Goal: Task Accomplishment & Management: Manage account settings

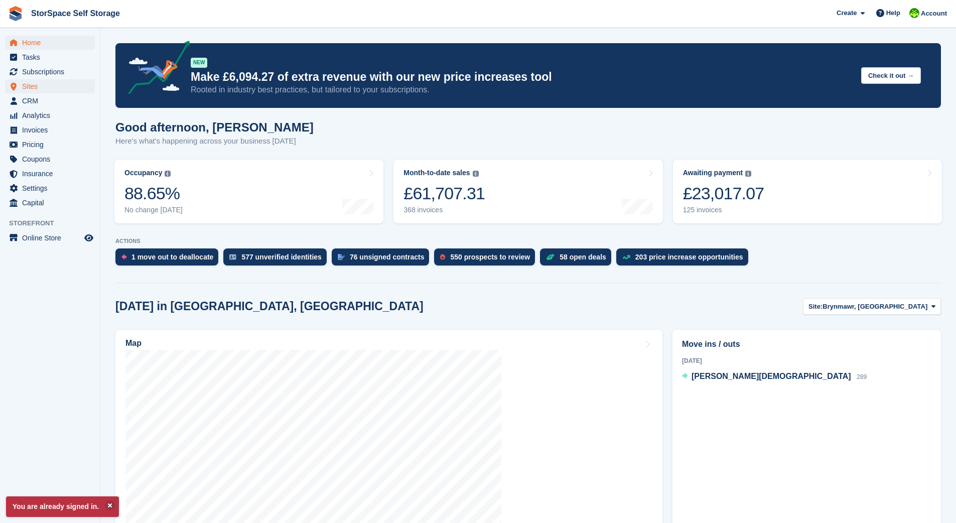
click at [28, 84] on span "Sites" at bounding box center [52, 86] width 60 height 14
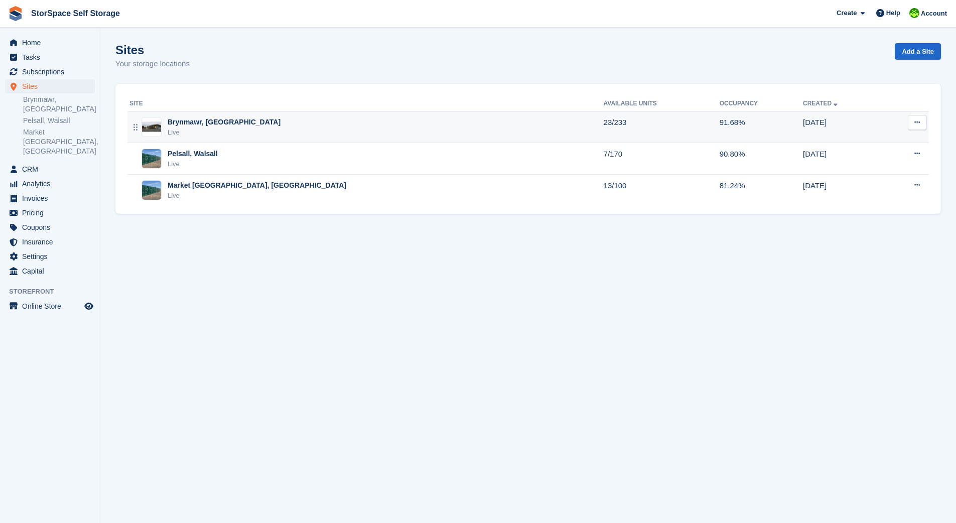
click at [206, 124] on div "Brynmawr, [GEOGRAPHIC_DATA]" at bounding box center [224, 122] width 113 height 11
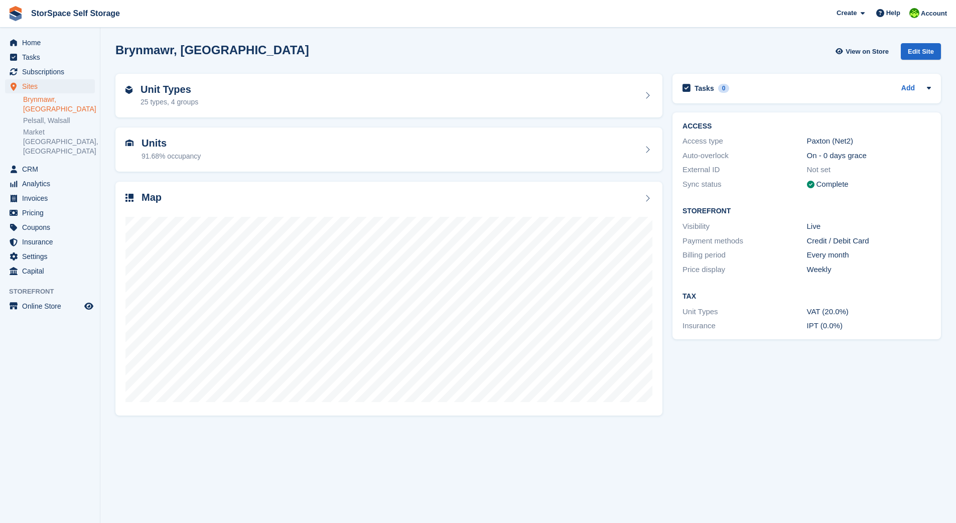
click at [182, 144] on h2 "Units" at bounding box center [171, 143] width 59 height 12
click at [174, 146] on h2 "Units" at bounding box center [171, 143] width 59 height 12
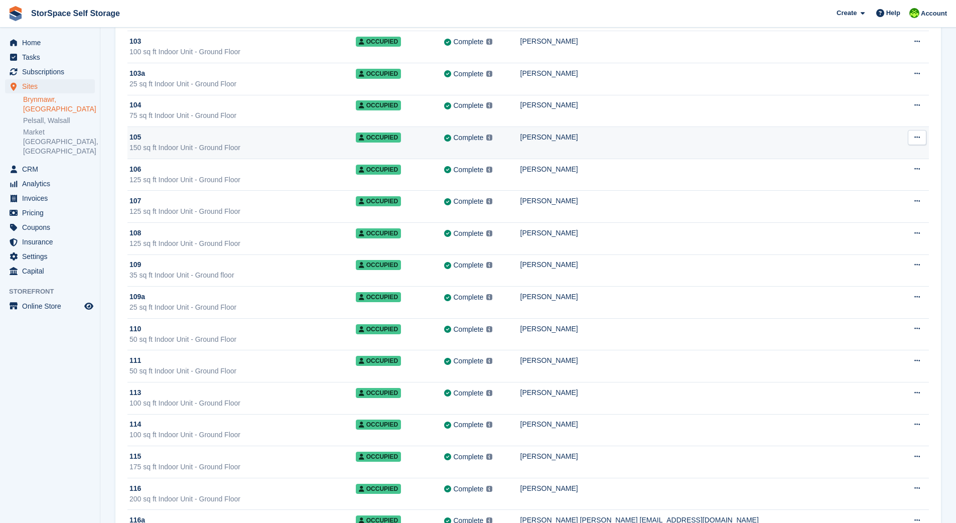
scroll to position [193, 0]
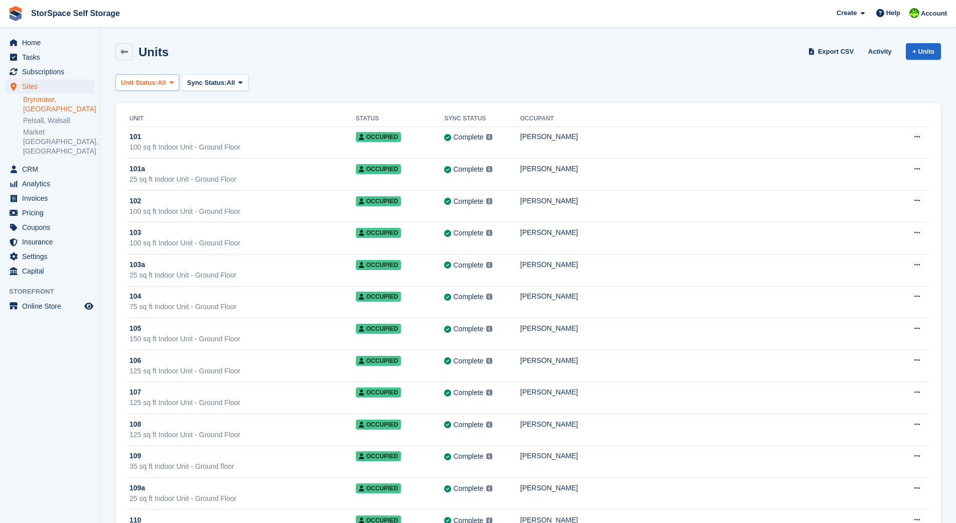
click at [152, 79] on span "Unit Status:" at bounding box center [139, 83] width 37 height 10
click at [147, 122] on link "Available" at bounding box center [163, 124] width 87 height 18
